Goal: Task Accomplishment & Management: Complete application form

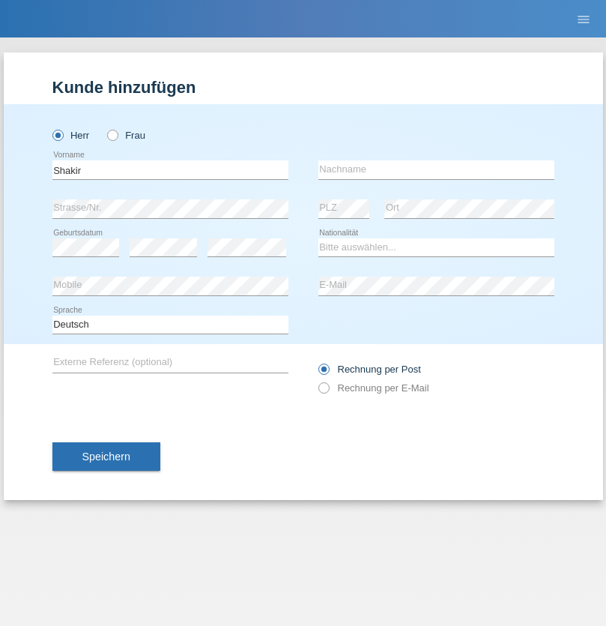
type input "Shakir"
click at [436, 169] on input "text" at bounding box center [437, 169] width 236 height 19
type input "Mokhtar Abokor"
select select "SO"
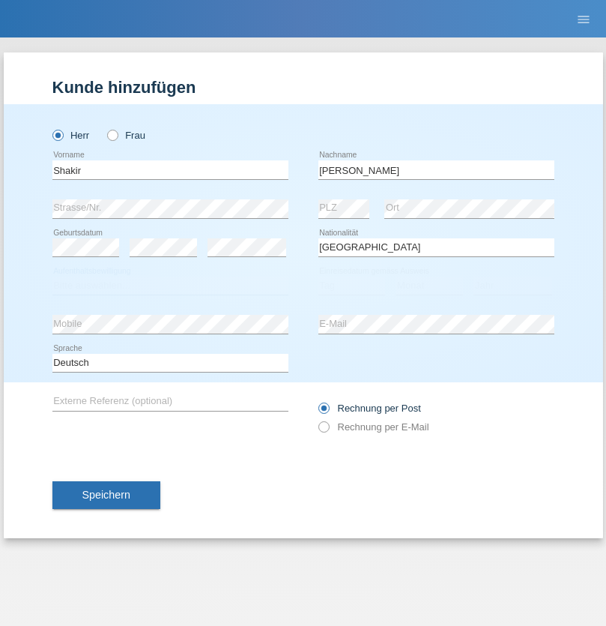
select select "C"
select select "27"
select select "04"
select select "2015"
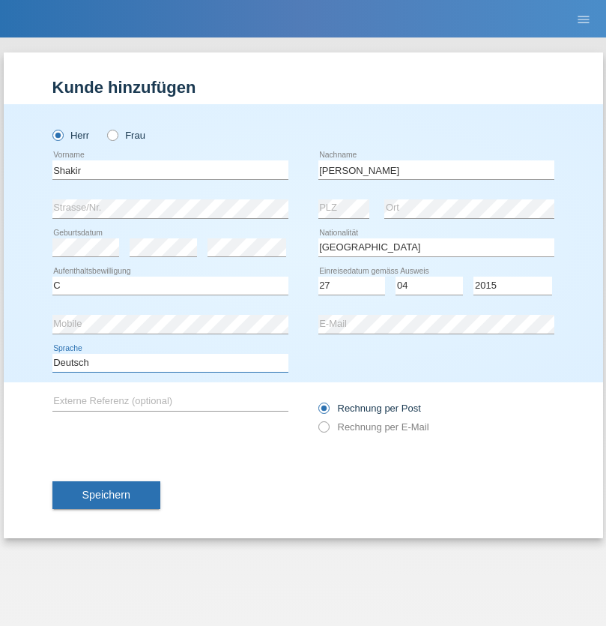
select select "en"
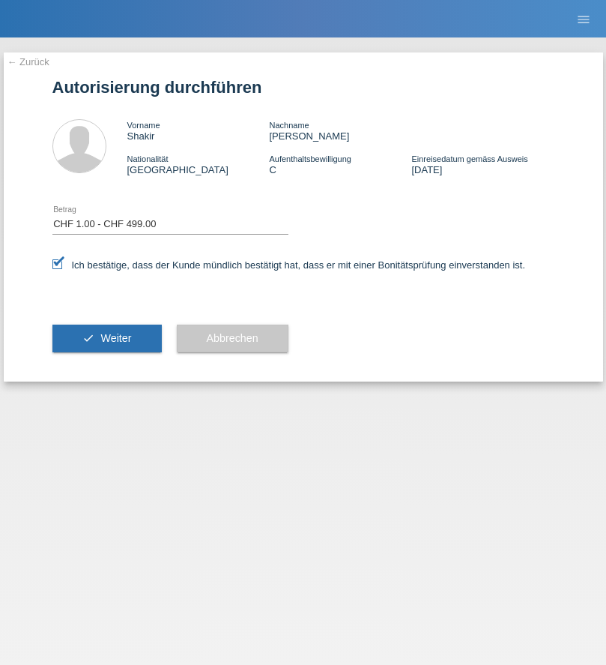
select select "1"
click at [106, 338] on span "Weiter" at bounding box center [115, 338] width 31 height 12
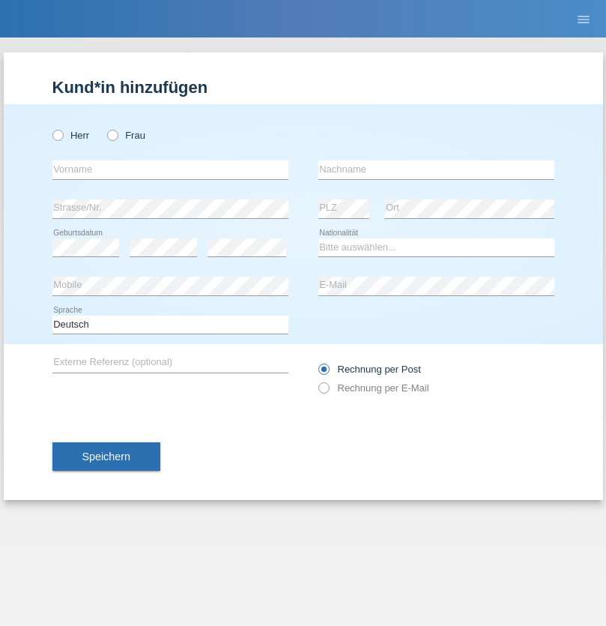
radio input "true"
click at [170, 169] on input "text" at bounding box center [170, 169] width 236 height 19
type input "[PERSON_NAME]"
click at [436, 169] on input "text" at bounding box center [437, 169] width 236 height 19
type input "Mutrashova"
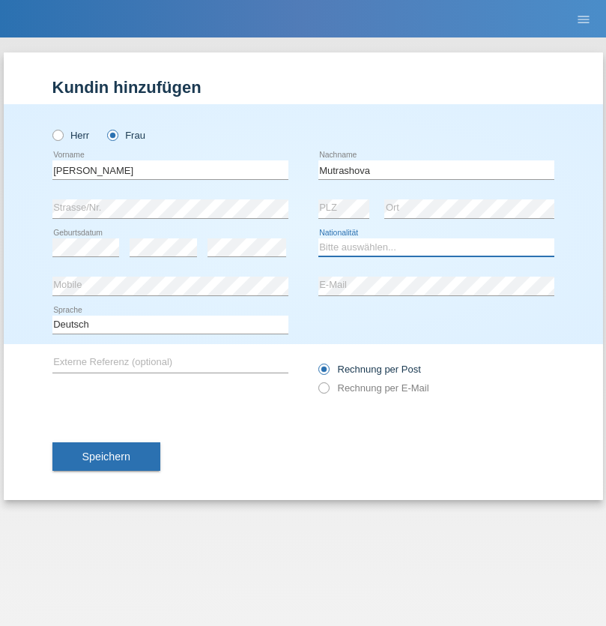
select select "CH"
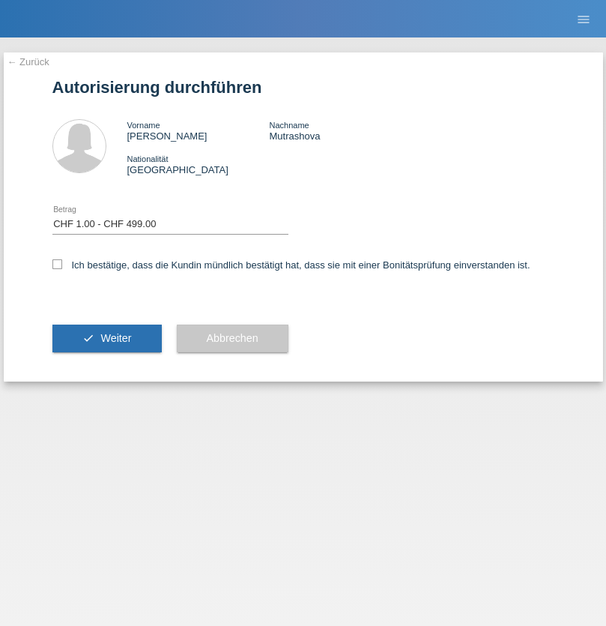
select select "1"
checkbox input "true"
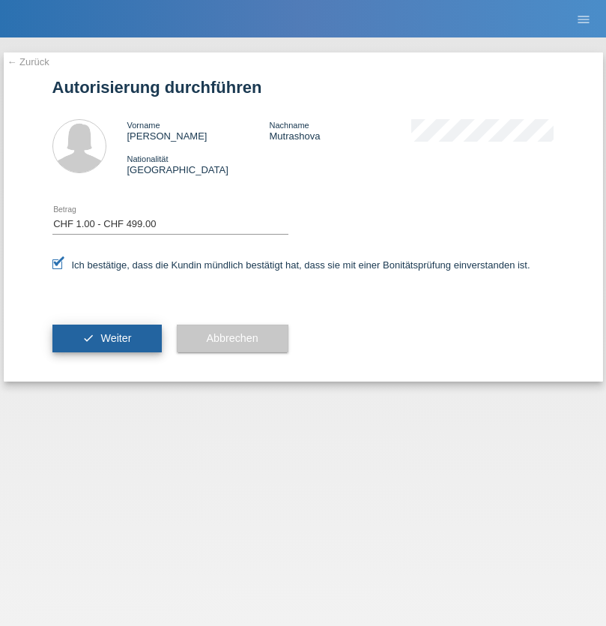
click at [106, 338] on span "Weiter" at bounding box center [115, 338] width 31 height 12
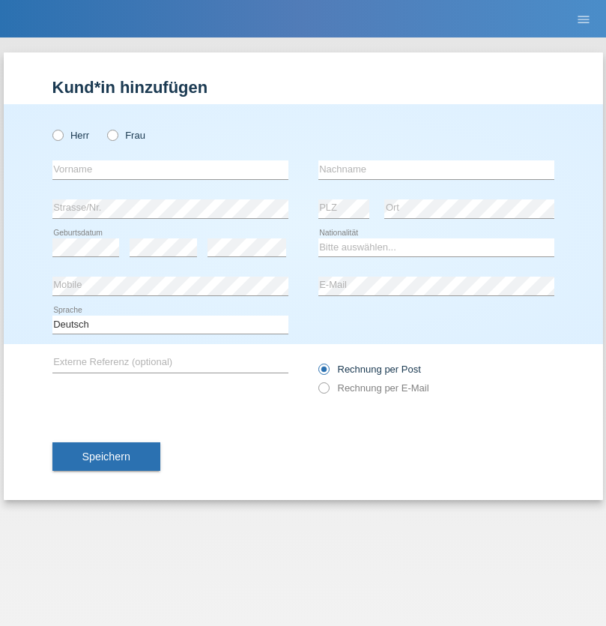
radio input "true"
click at [170, 169] on input "text" at bounding box center [170, 169] width 236 height 19
type input "[PERSON_NAME]"
click at [436, 169] on input "text" at bounding box center [437, 169] width 236 height 19
type input "Mutrashova"
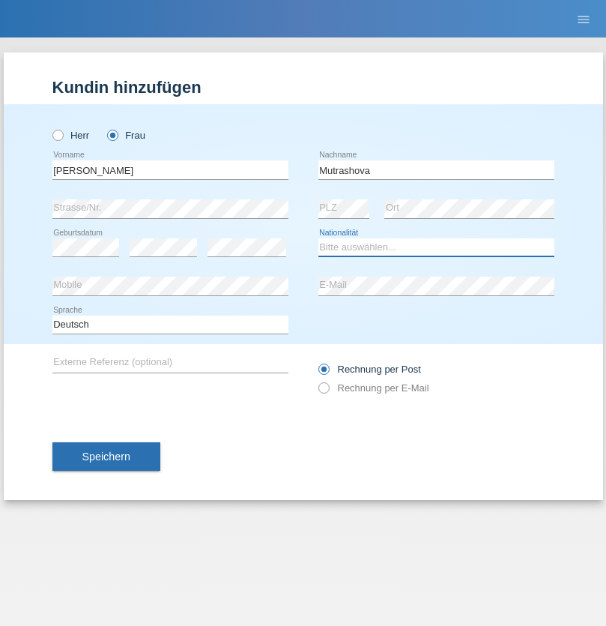
select select "CH"
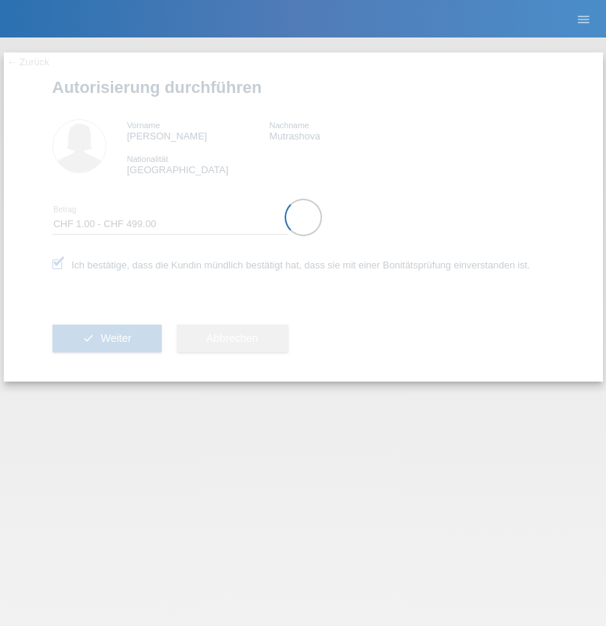
select select "1"
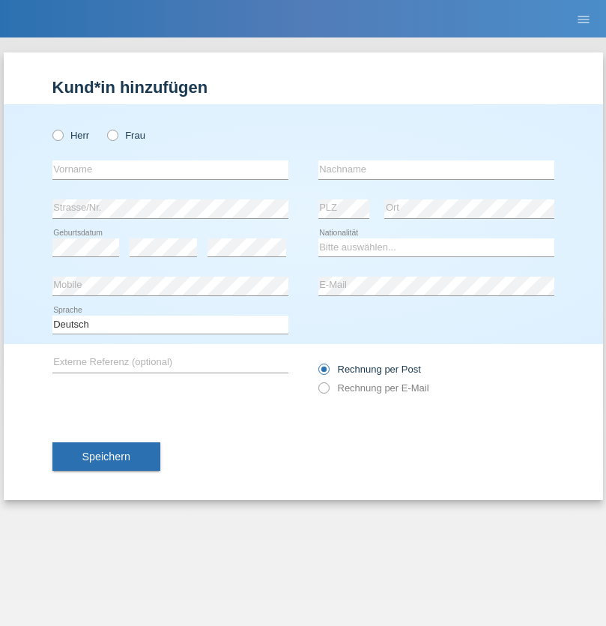
radio input "true"
select select "RS"
select select "C"
select select "08"
select select "10"
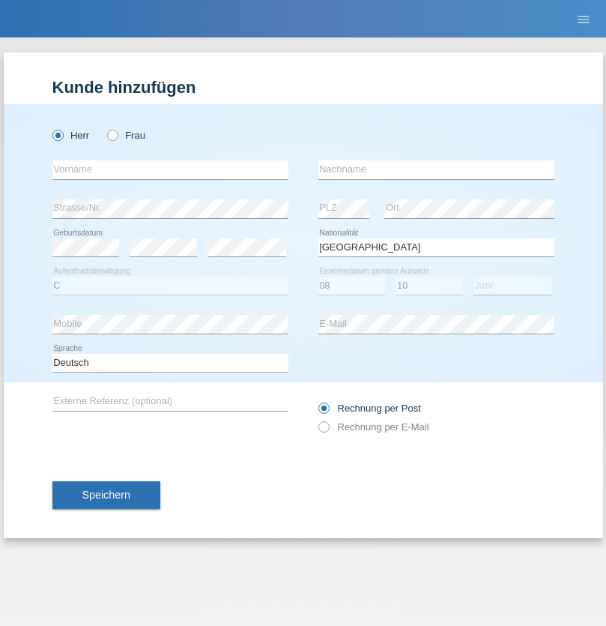
select select "2006"
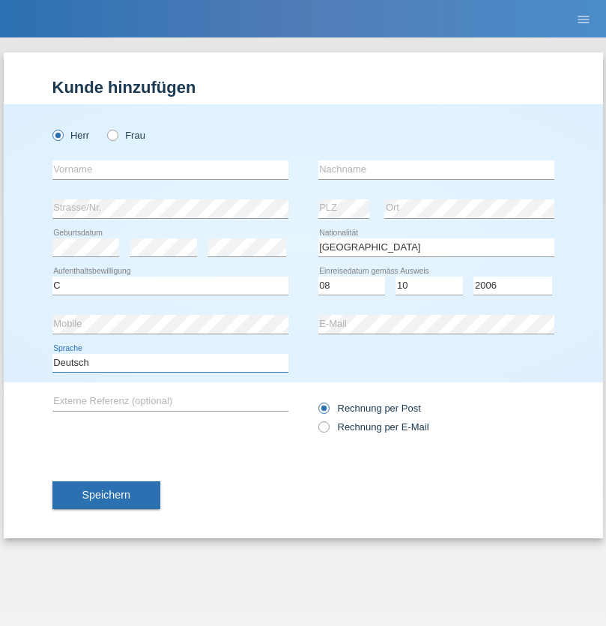
select select "en"
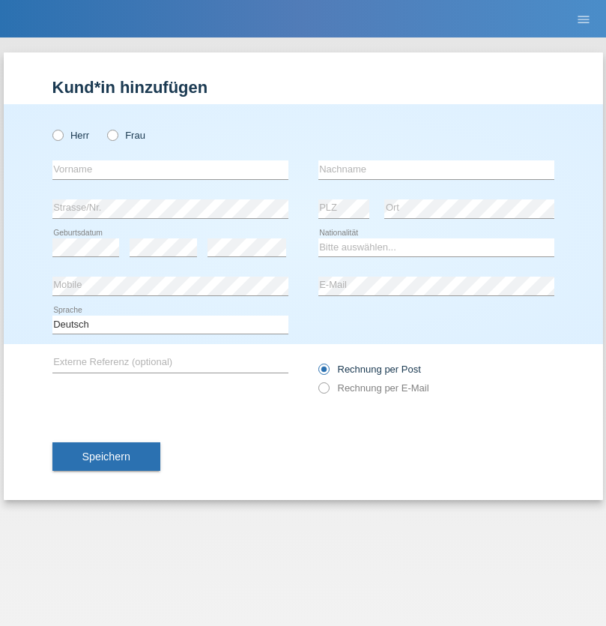
radio input "true"
click at [170, 169] on input "text" at bounding box center [170, 169] width 236 height 19
type input "Mara"
click at [436, 169] on input "text" at bounding box center [437, 169] width 236 height 19
type input "Büsser"
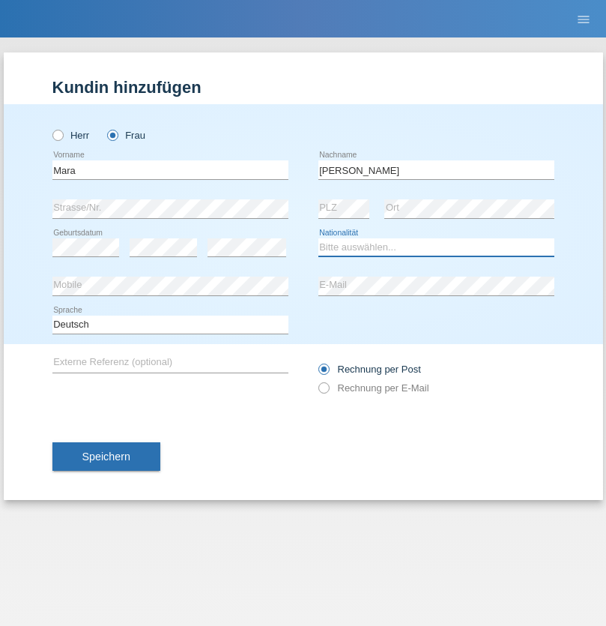
select select "CH"
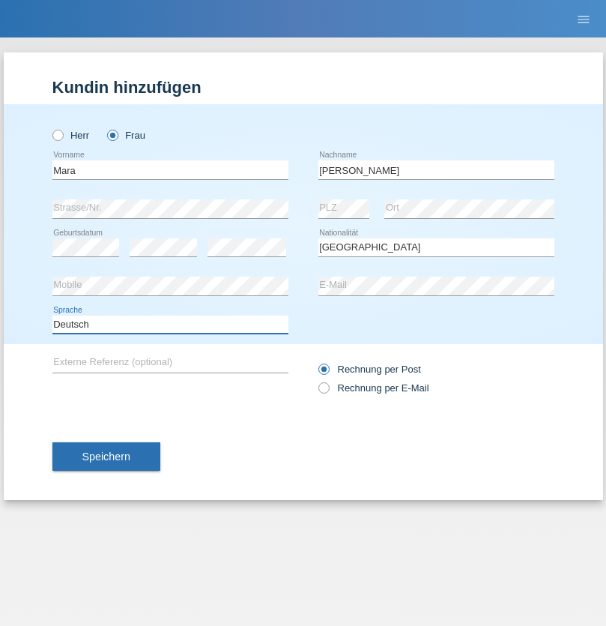
select select "en"
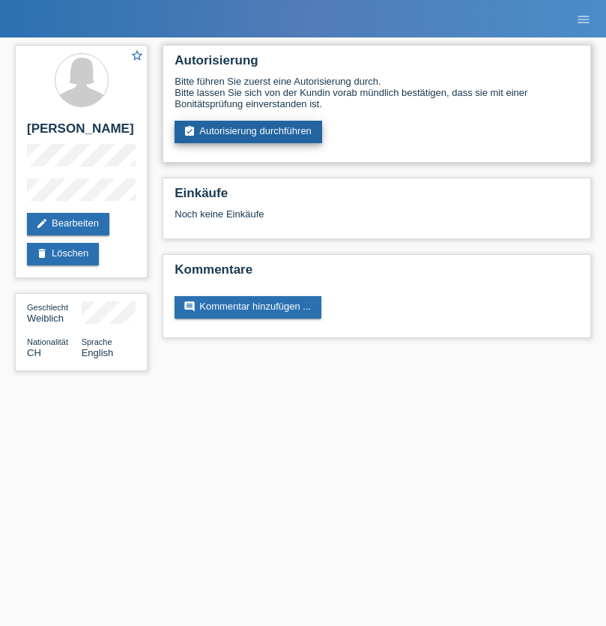
click at [249, 132] on link "assignment_turned_in Autorisierung durchführen" at bounding box center [249, 132] width 148 height 22
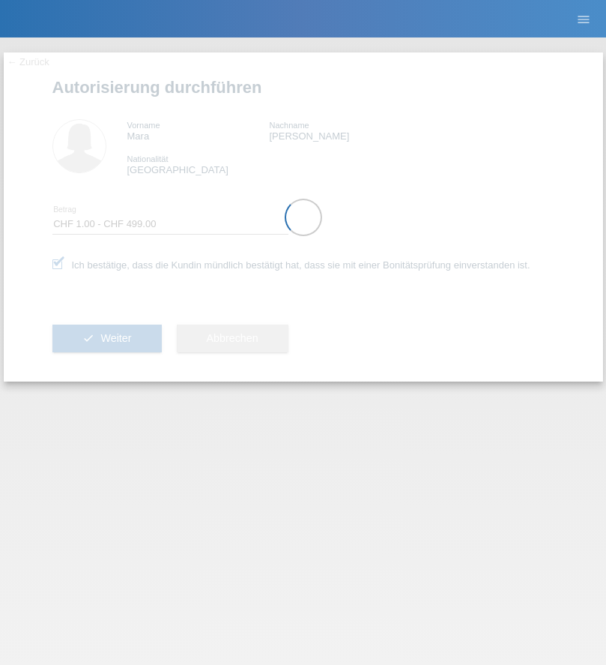
select select "1"
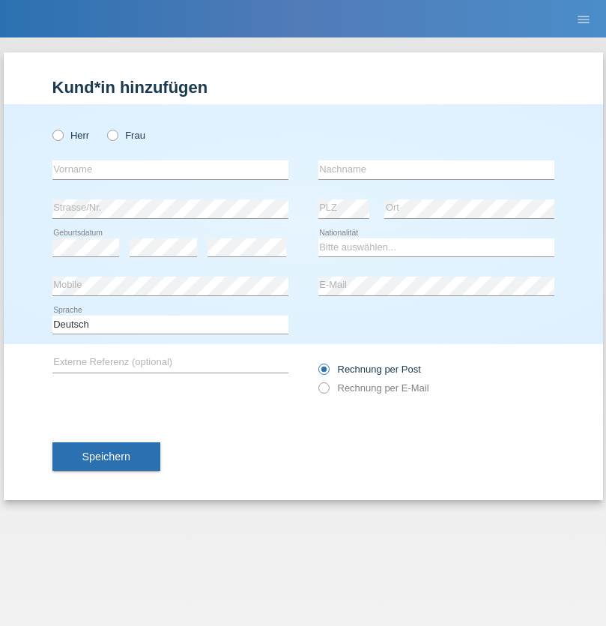
radio input "true"
click at [170, 169] on input "text" at bounding box center [170, 169] width 236 height 19
type input "Roland"
click at [436, 169] on input "text" at bounding box center [437, 169] width 236 height 19
type input "Rueegger"
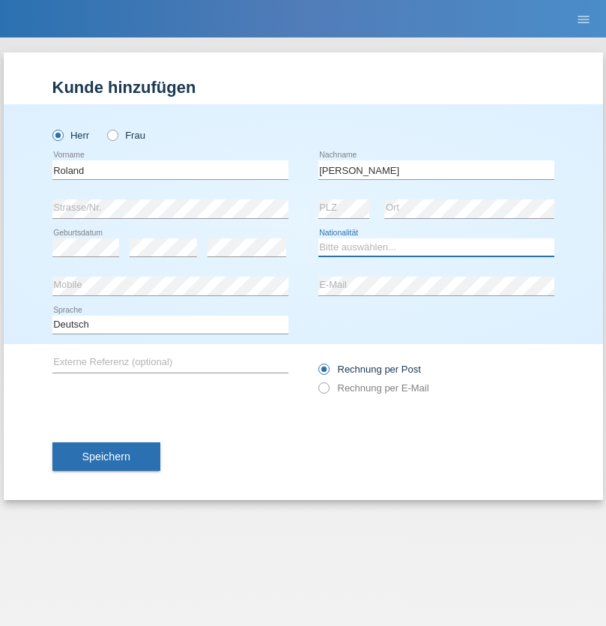
select select "CH"
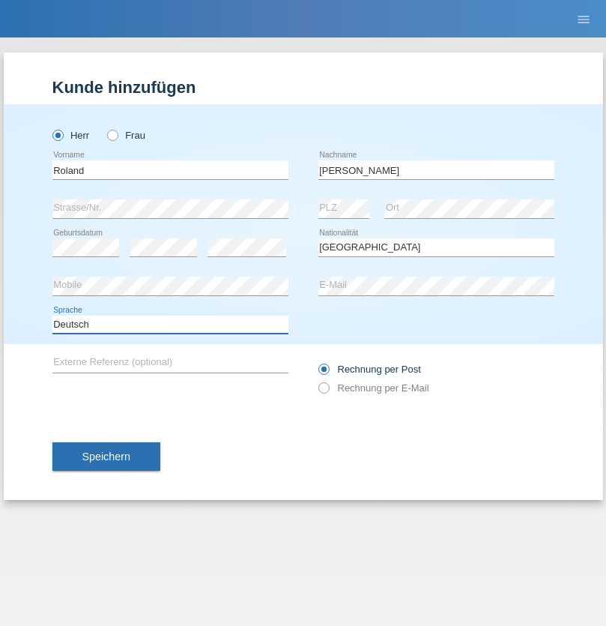
select select "en"
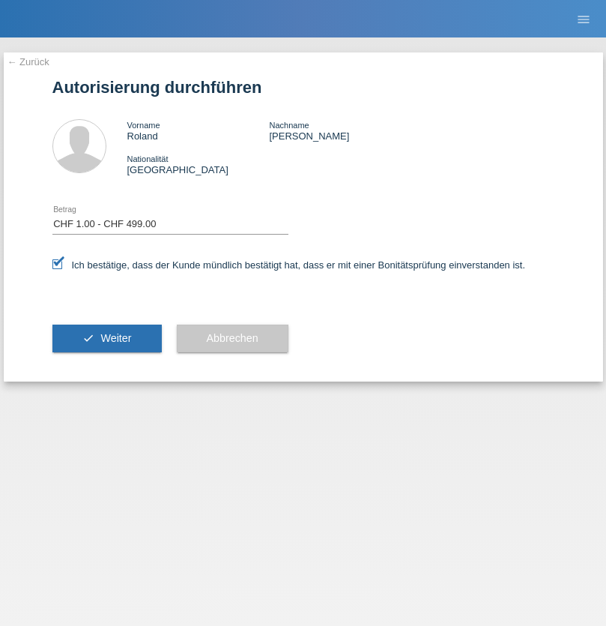
select select "1"
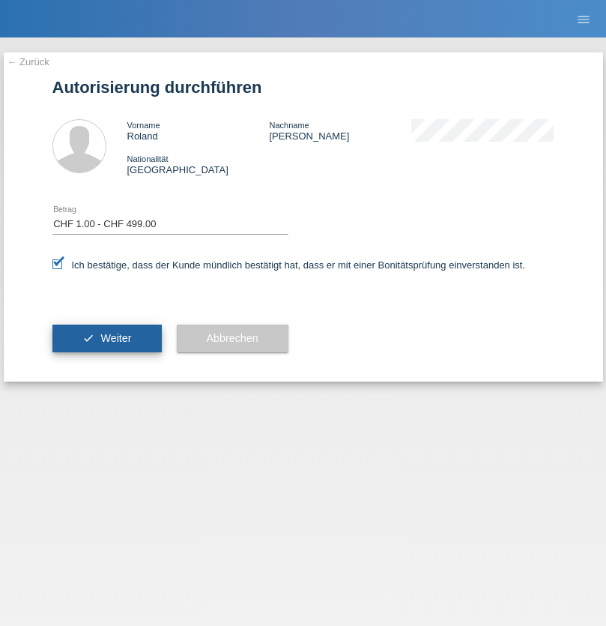
click at [106, 338] on span "Weiter" at bounding box center [115, 338] width 31 height 12
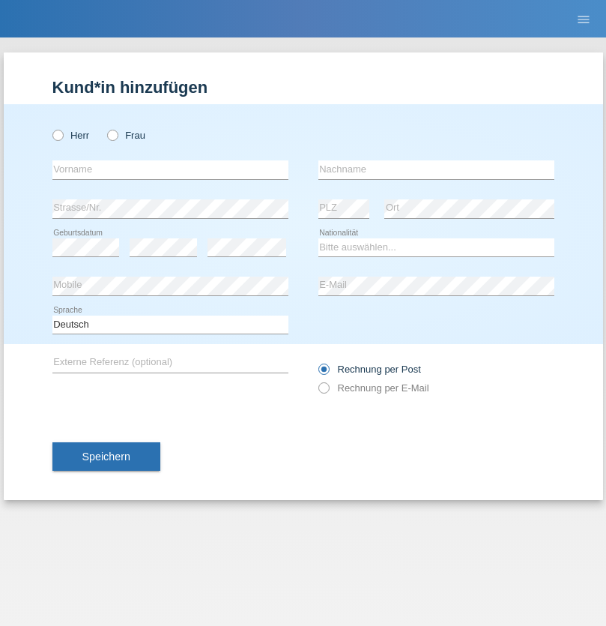
radio input "true"
click at [170, 169] on input "text" at bounding box center [170, 169] width 236 height 19
type input "Sladjan"
click at [436, 169] on input "text" at bounding box center [437, 169] width 236 height 19
type input "Pejic"
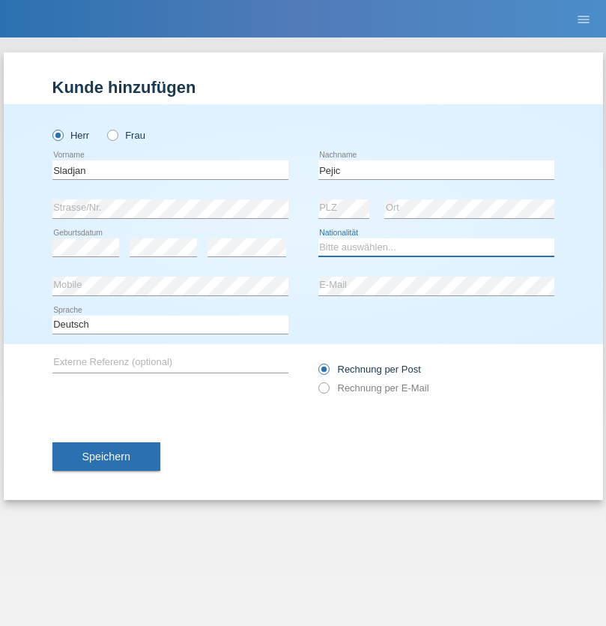
select select "CH"
radio input "true"
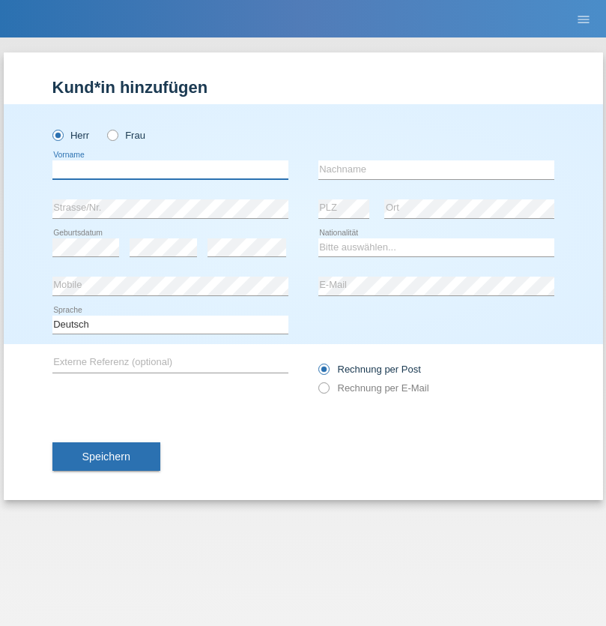
click at [170, 169] on input "text" at bounding box center [170, 169] width 236 height 19
type input "[PERSON_NAME]"
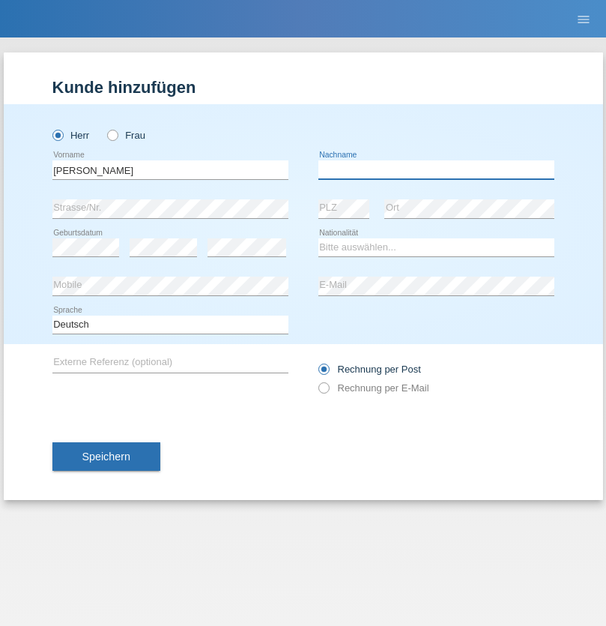
click at [436, 169] on input "text" at bounding box center [437, 169] width 236 height 19
type input "Nemani"
select select "AF"
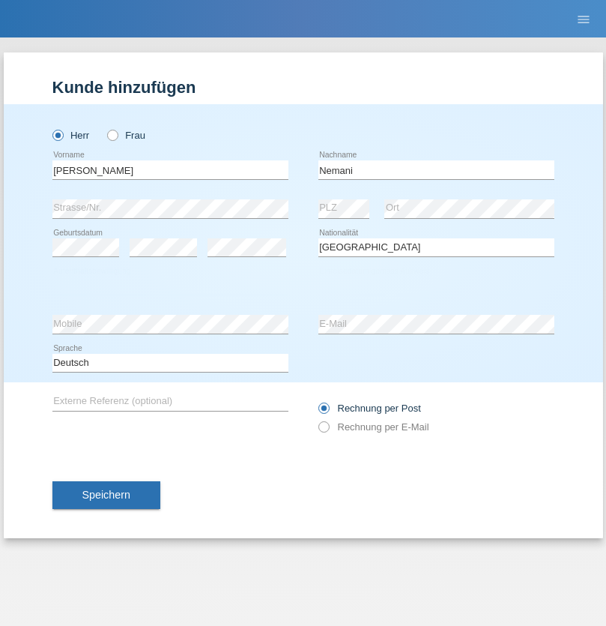
select select "C"
select select "02"
select select "01"
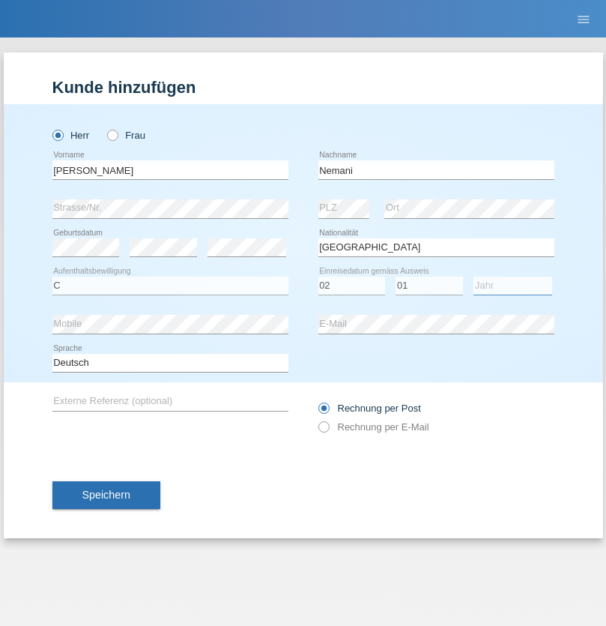
select select "2021"
